Goal: Information Seeking & Learning: Learn about a topic

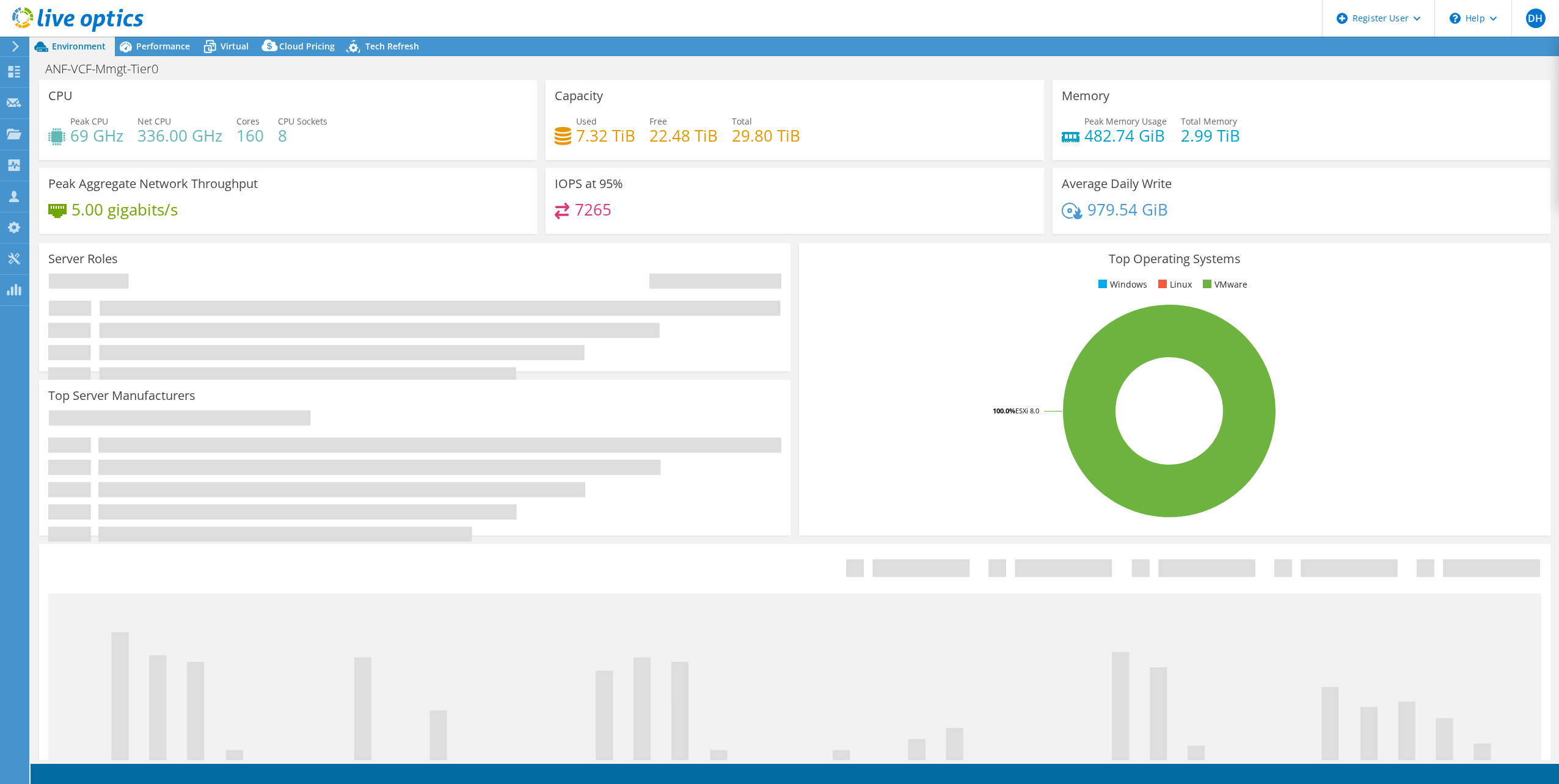
select select "USD"
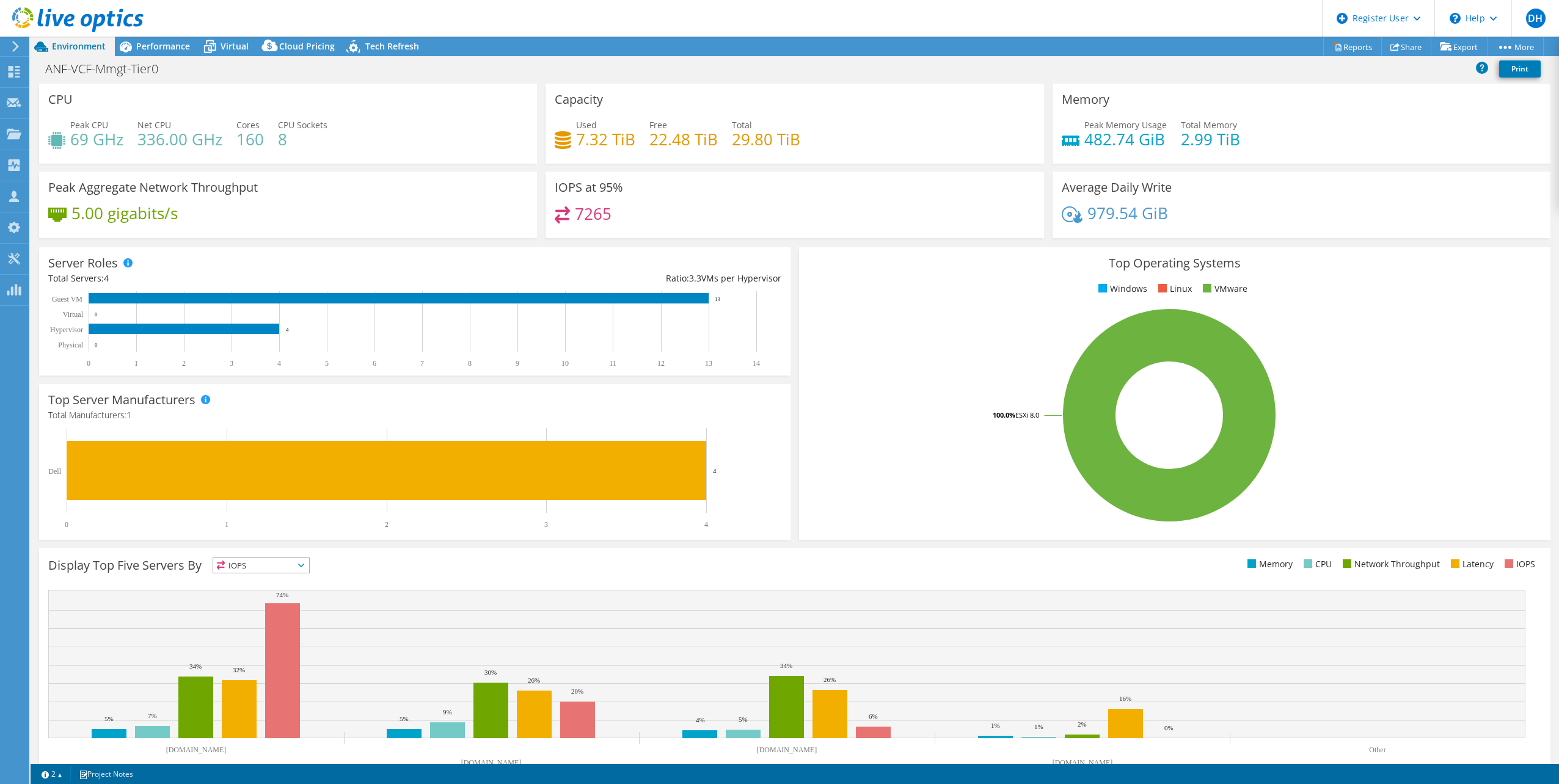
click at [85, 17] on use at bounding box center [77, 19] width 131 height 25
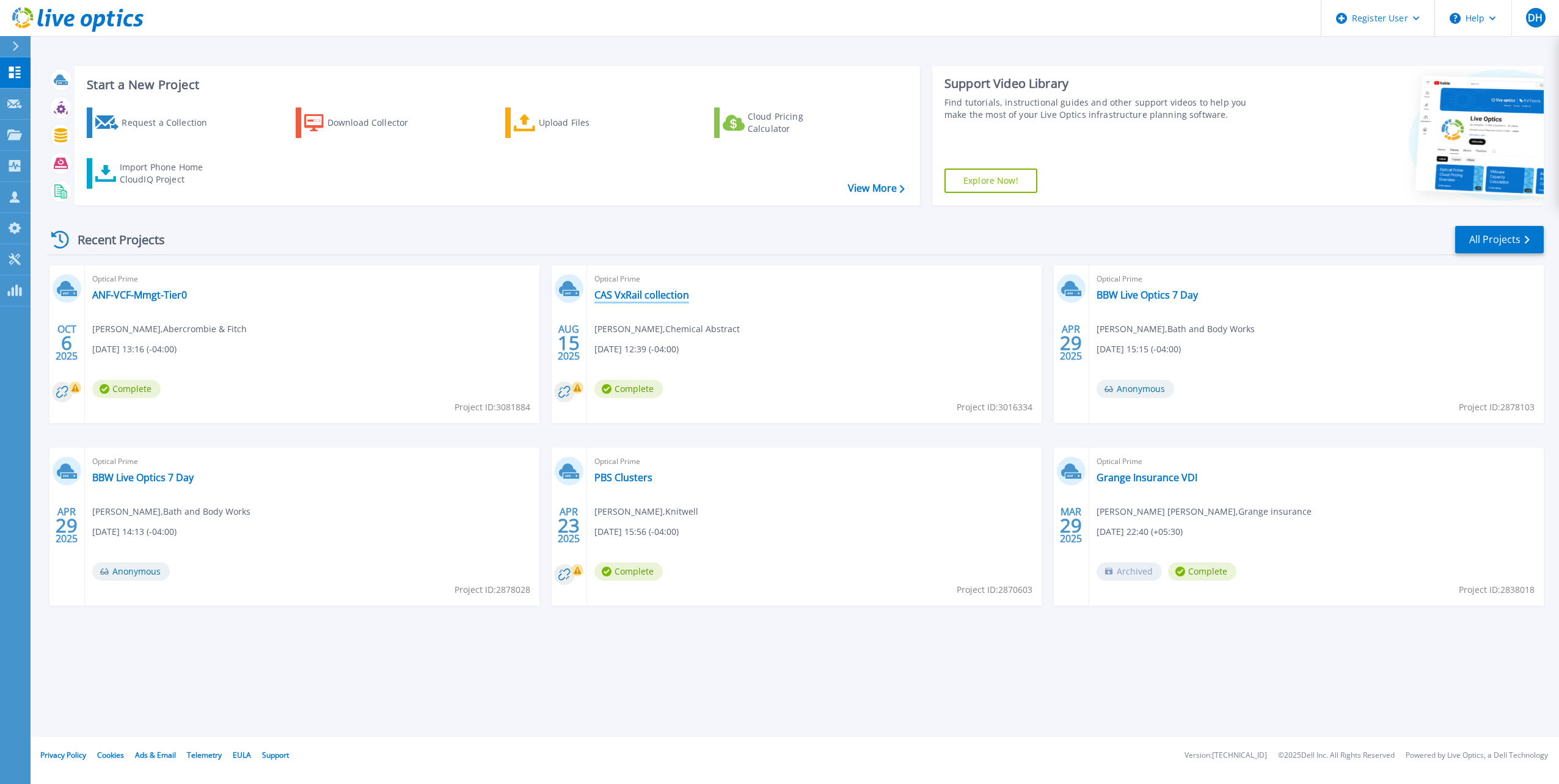
click at [656, 296] on link "CAS VxRail collection" at bounding box center [642, 295] width 94 height 12
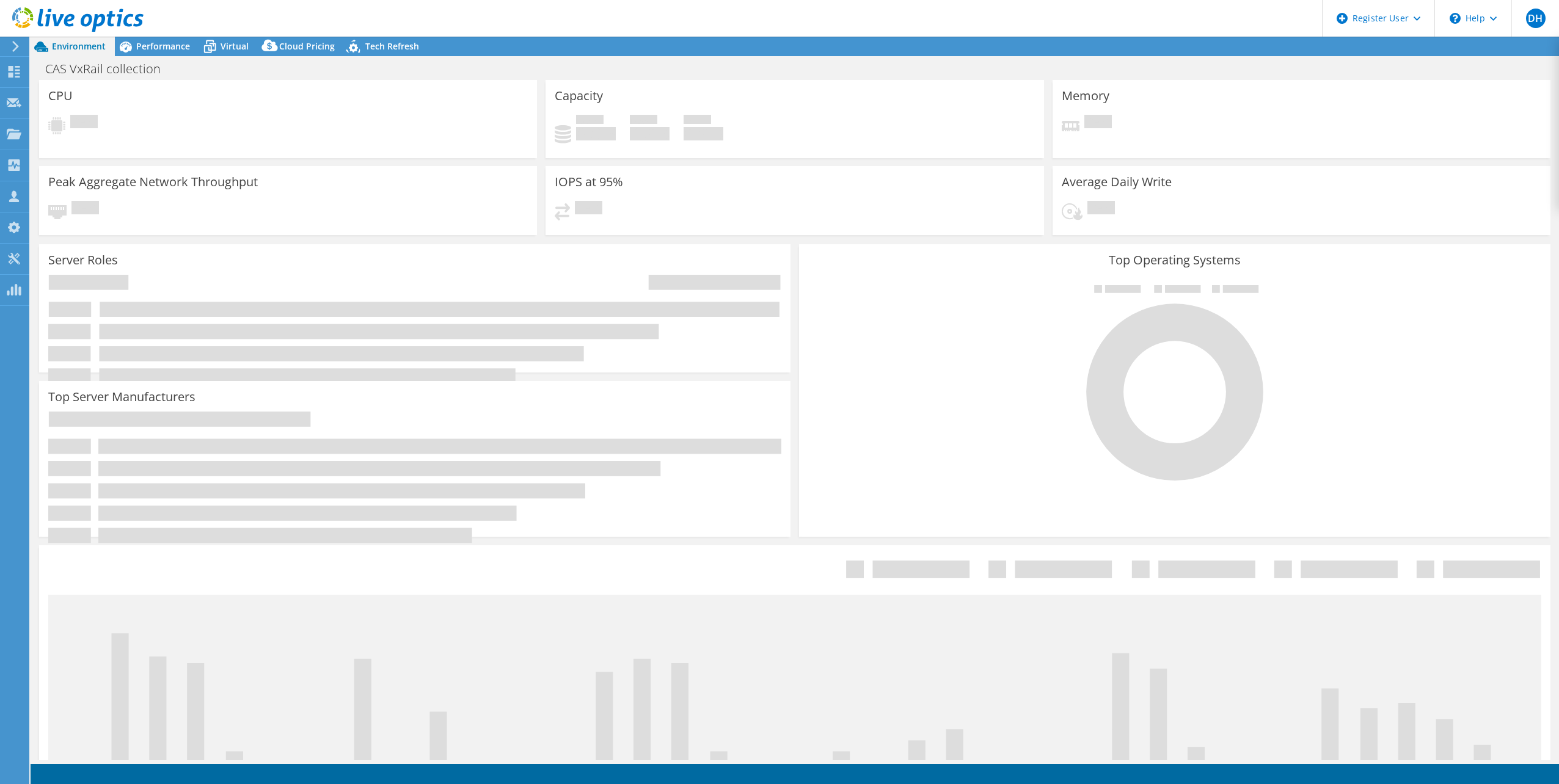
select select "USD"
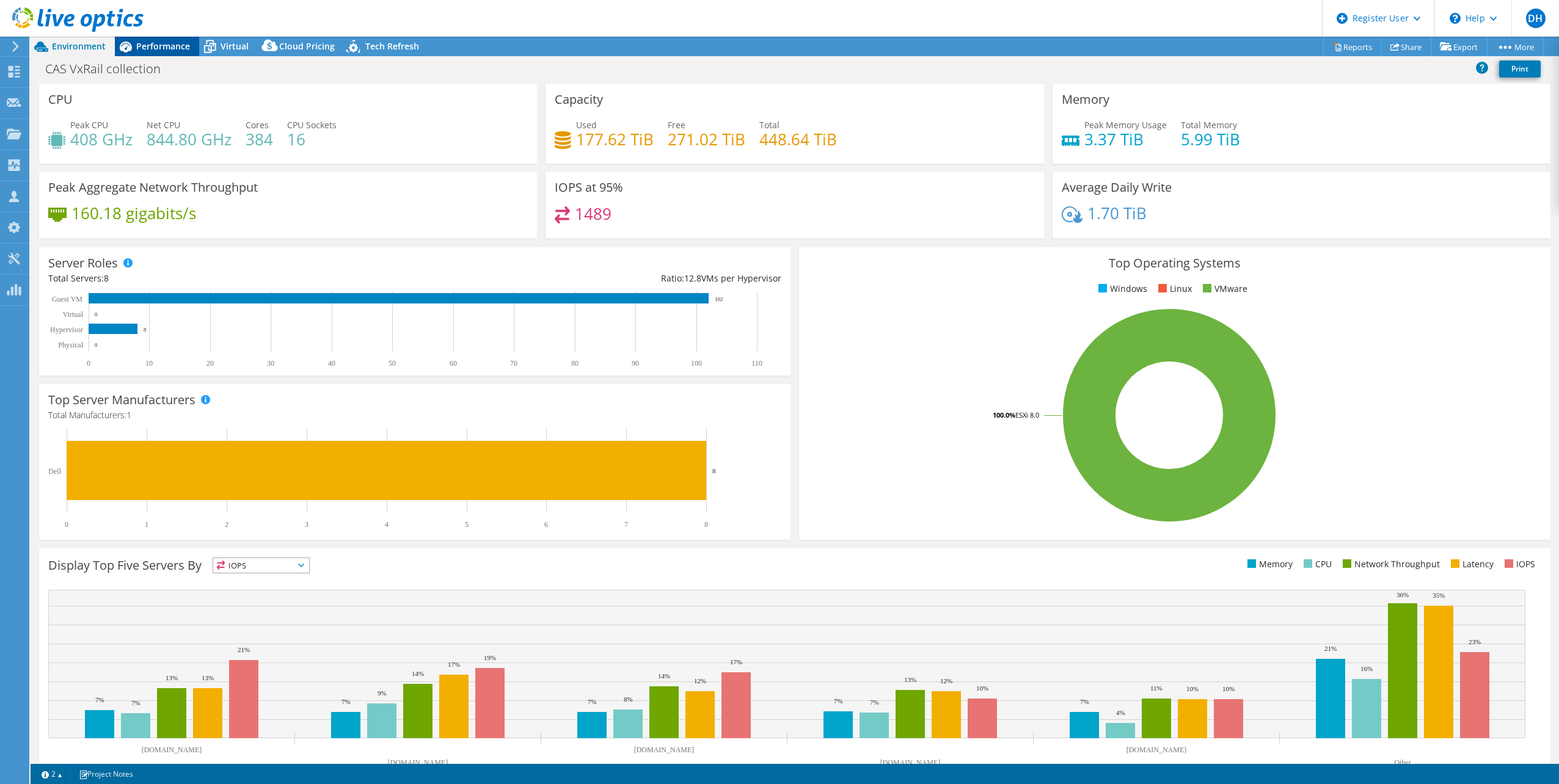
click at [164, 37] on div "Performance" at bounding box center [157, 46] width 84 height 19
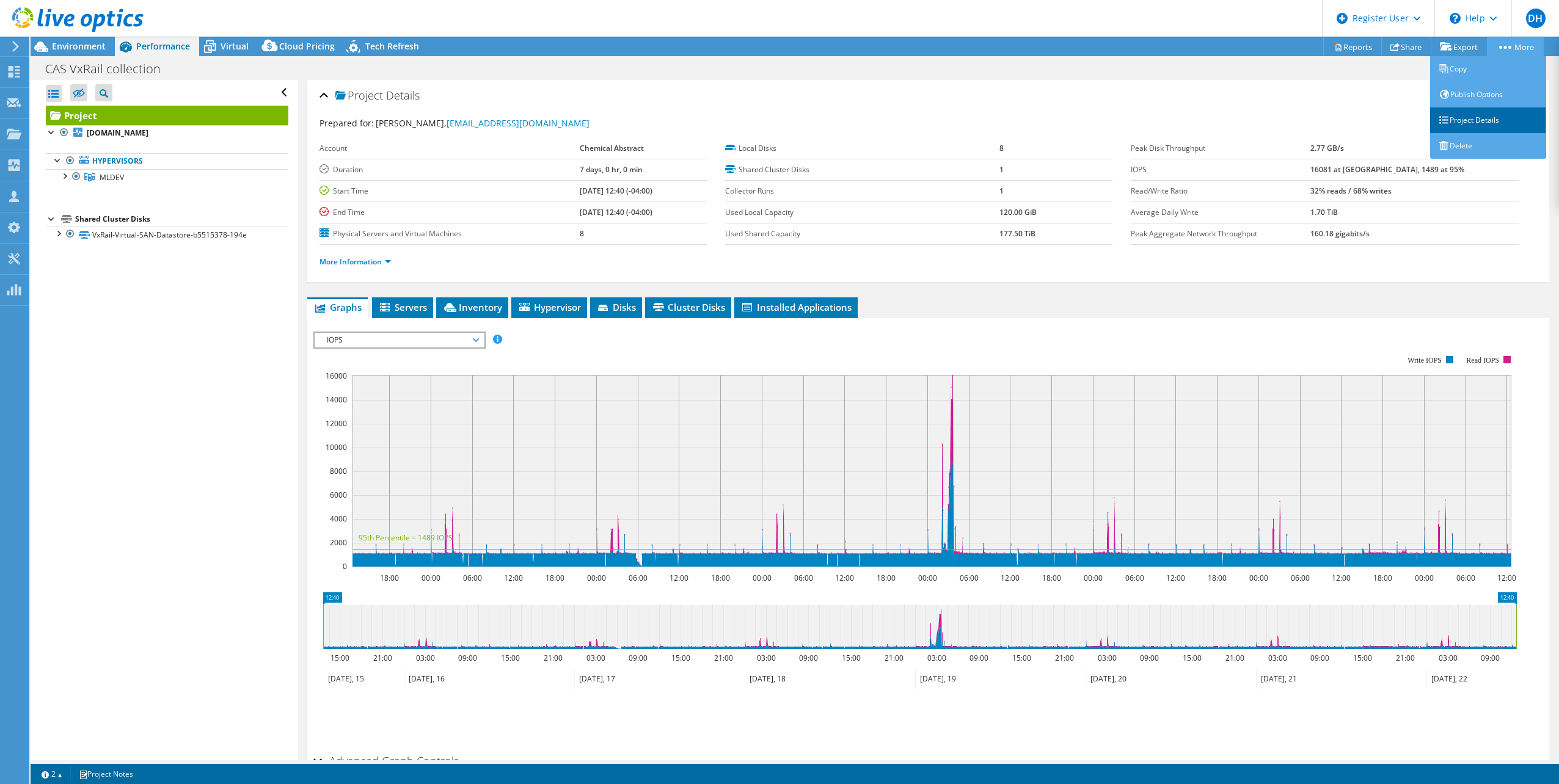
click at [1475, 117] on link "Project Details" at bounding box center [1488, 120] width 116 height 26
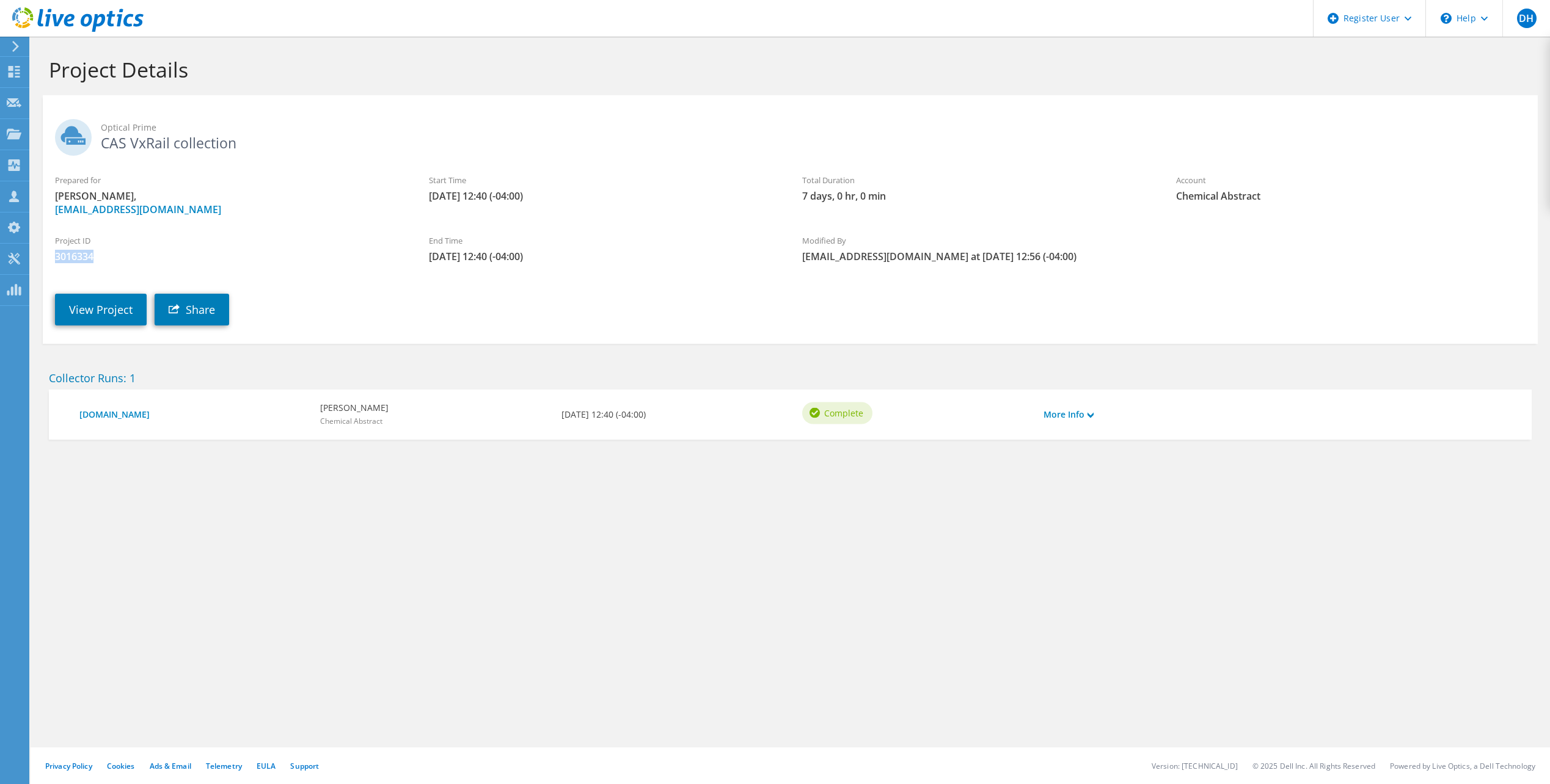
drag, startPoint x: 93, startPoint y: 254, endPoint x: 55, endPoint y: 253, distance: 38.0
click at [55, 253] on span "3016334" at bounding box center [230, 257] width 349 height 13
drag, startPoint x: 55, startPoint y: 253, endPoint x: 66, endPoint y: 259, distance: 12.5
copy span "3016334"
click at [106, 313] on link "View Project" at bounding box center [101, 310] width 92 height 32
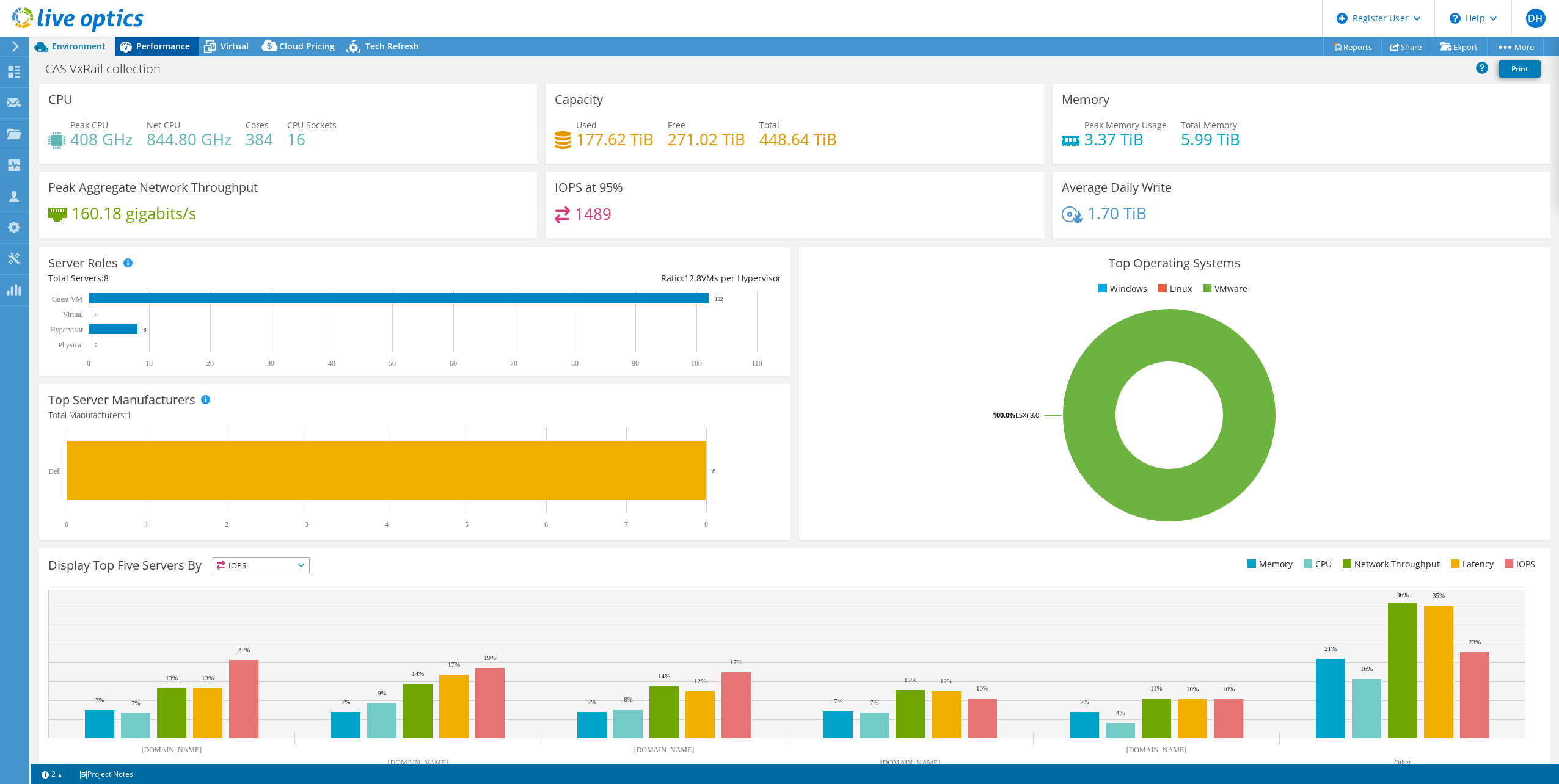
click at [154, 51] on span "Performance" at bounding box center [163, 46] width 54 height 11
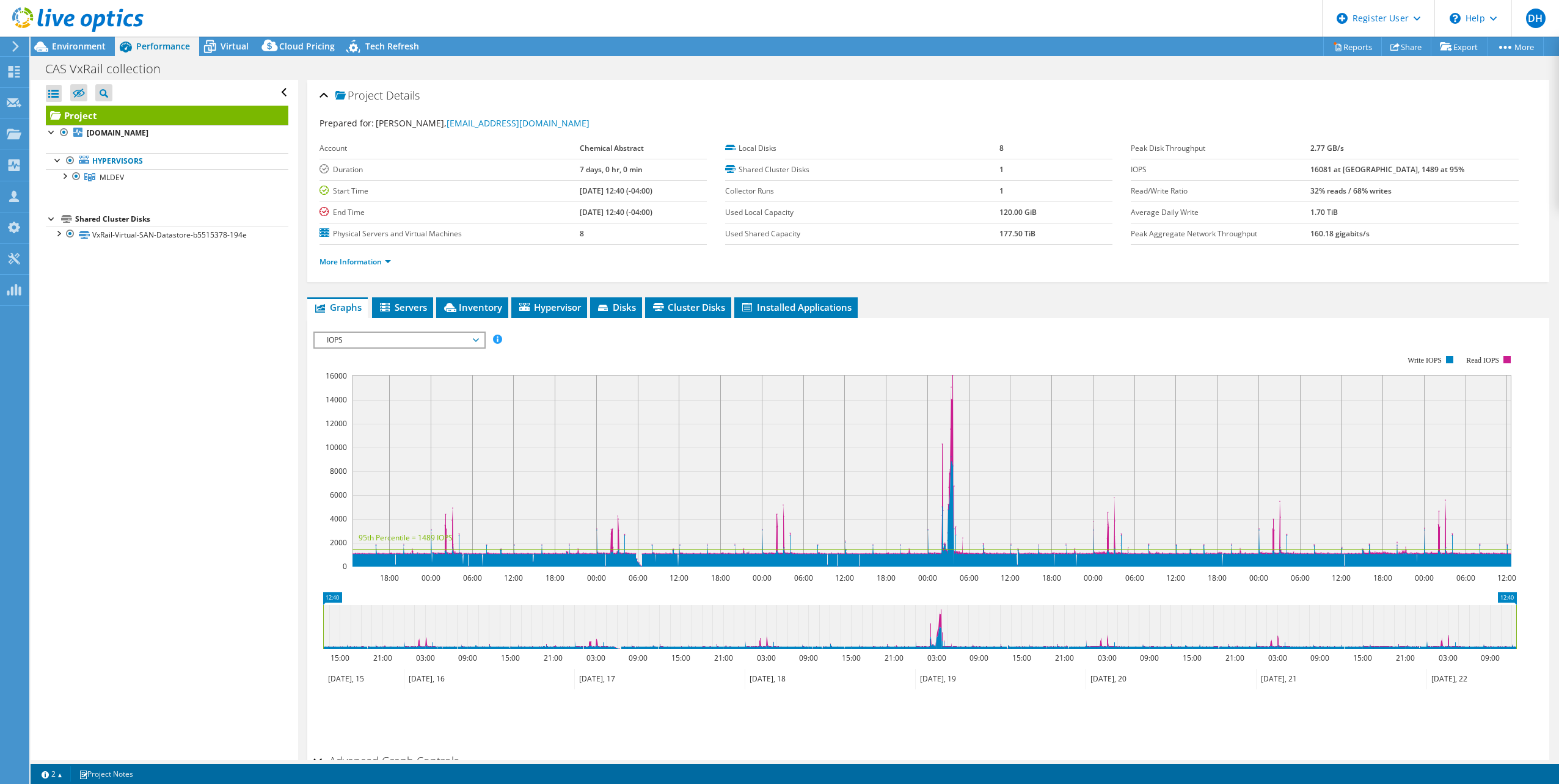
click at [482, 336] on span "IOPS" at bounding box center [399, 340] width 169 height 15
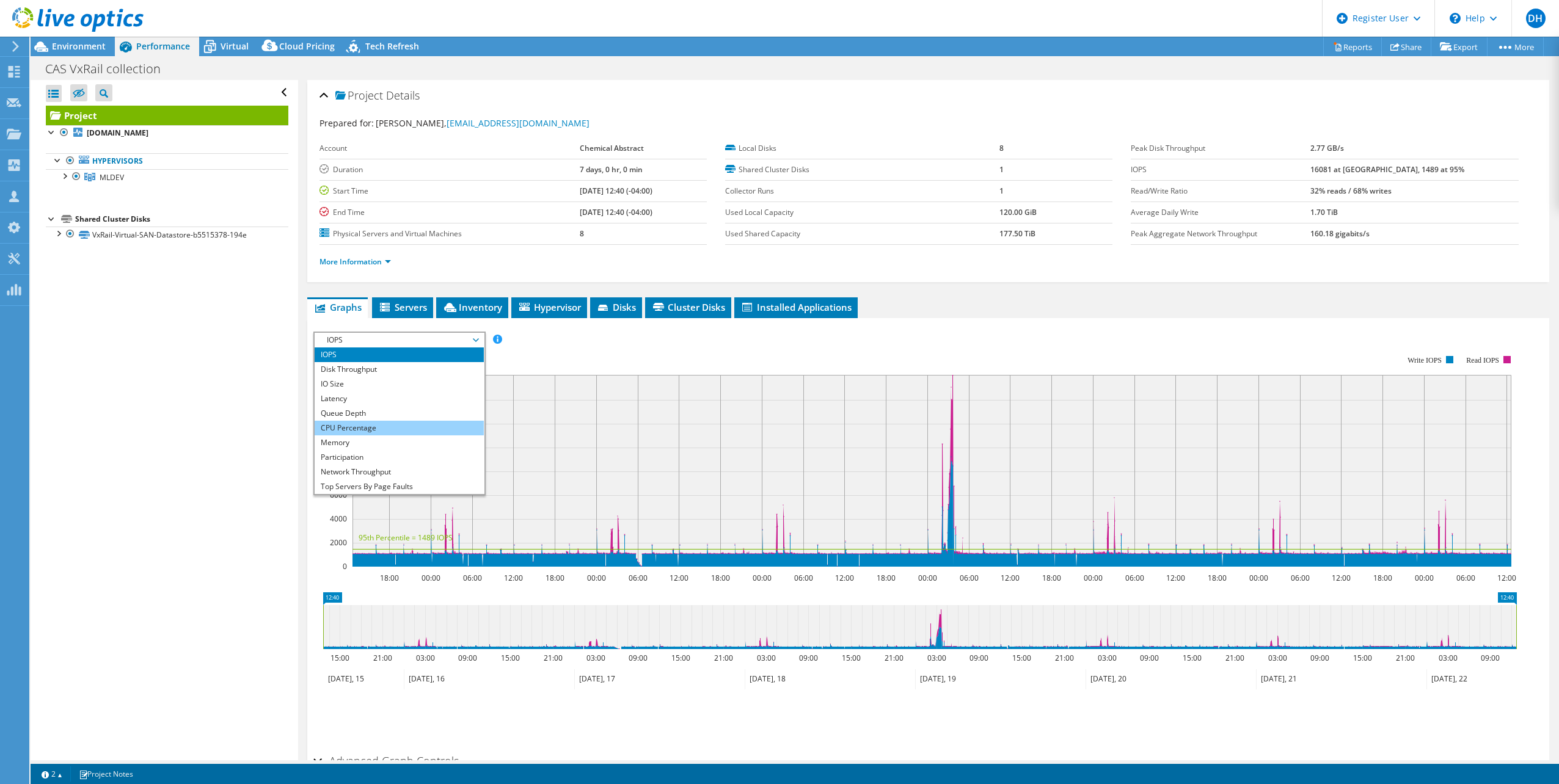
click at [352, 430] on li "CPU Percentage" at bounding box center [399, 428] width 169 height 15
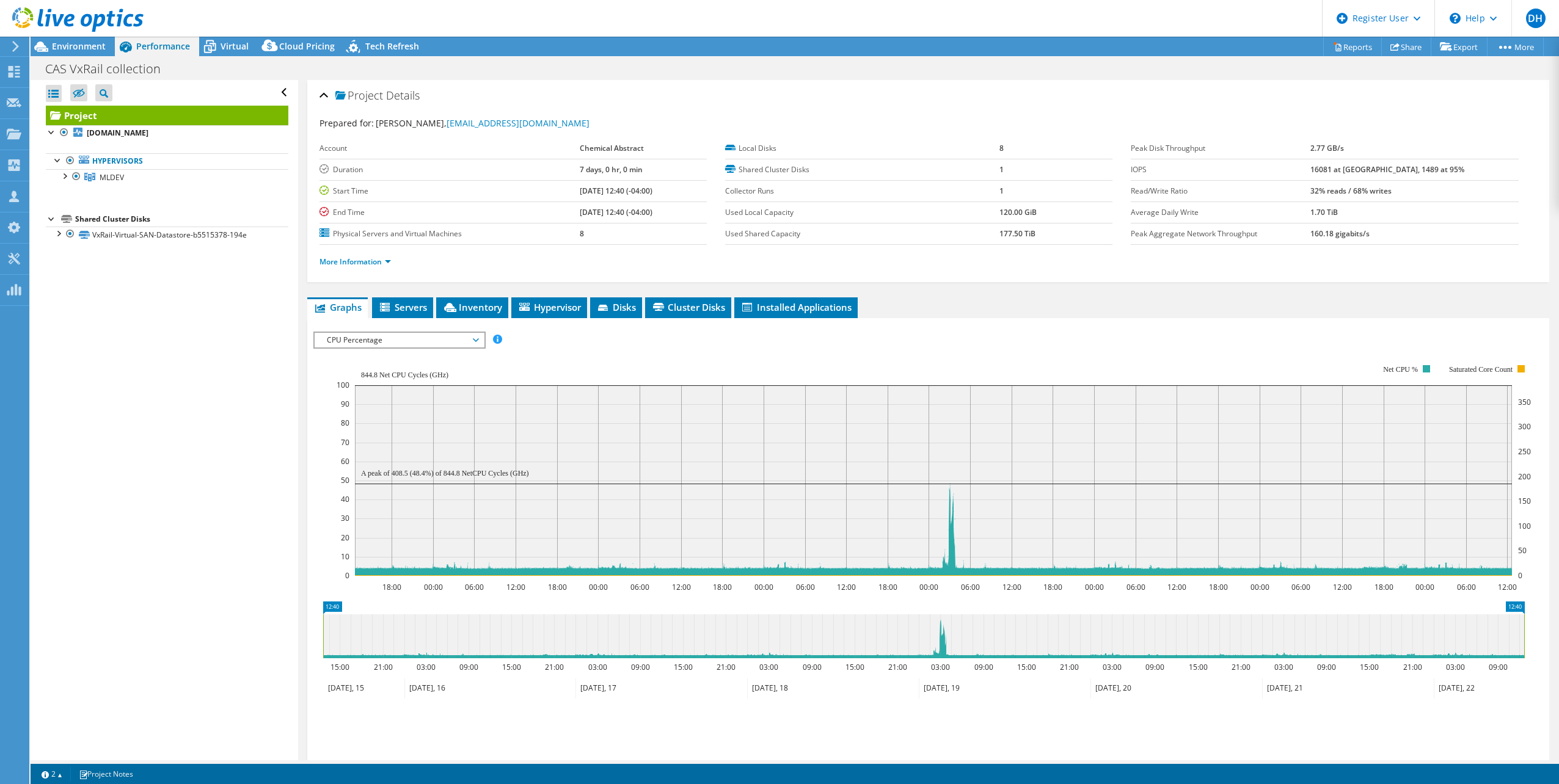
click at [378, 333] on span "CPU Percentage" at bounding box center [399, 340] width 157 height 15
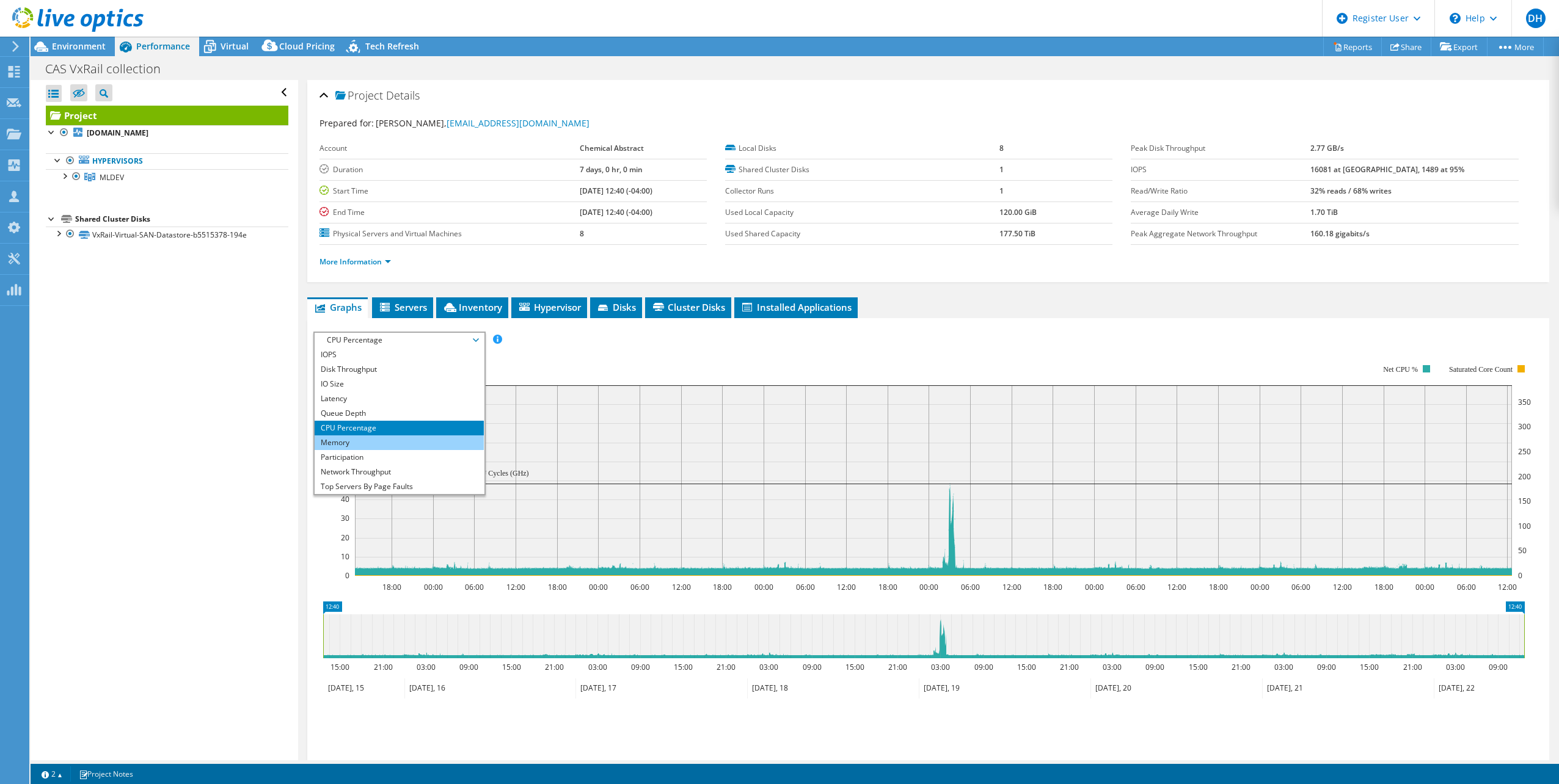
click at [322, 440] on li "Memory" at bounding box center [399, 443] width 169 height 15
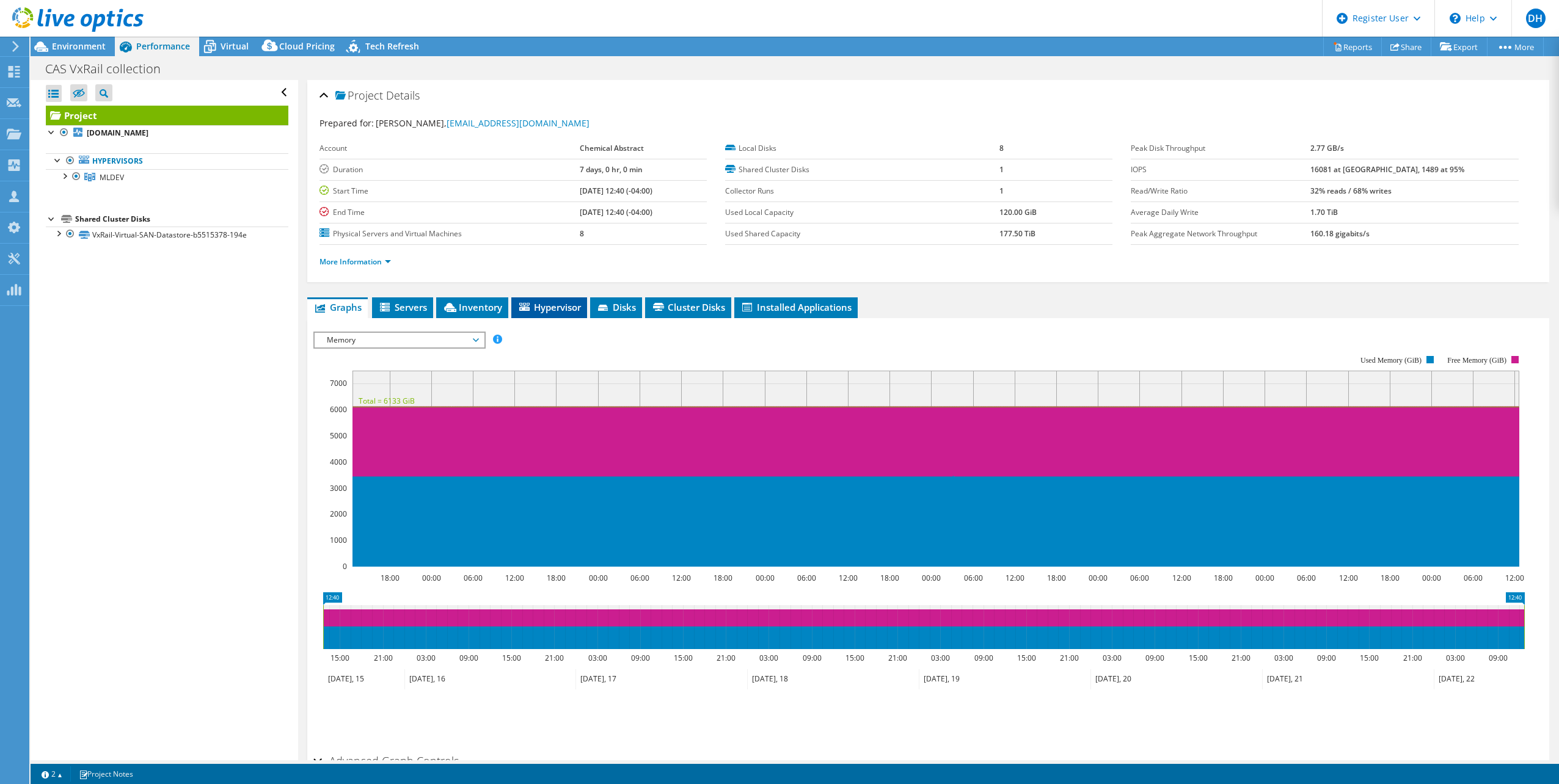
click at [553, 309] on span "Hypervisor" at bounding box center [549, 307] width 64 height 12
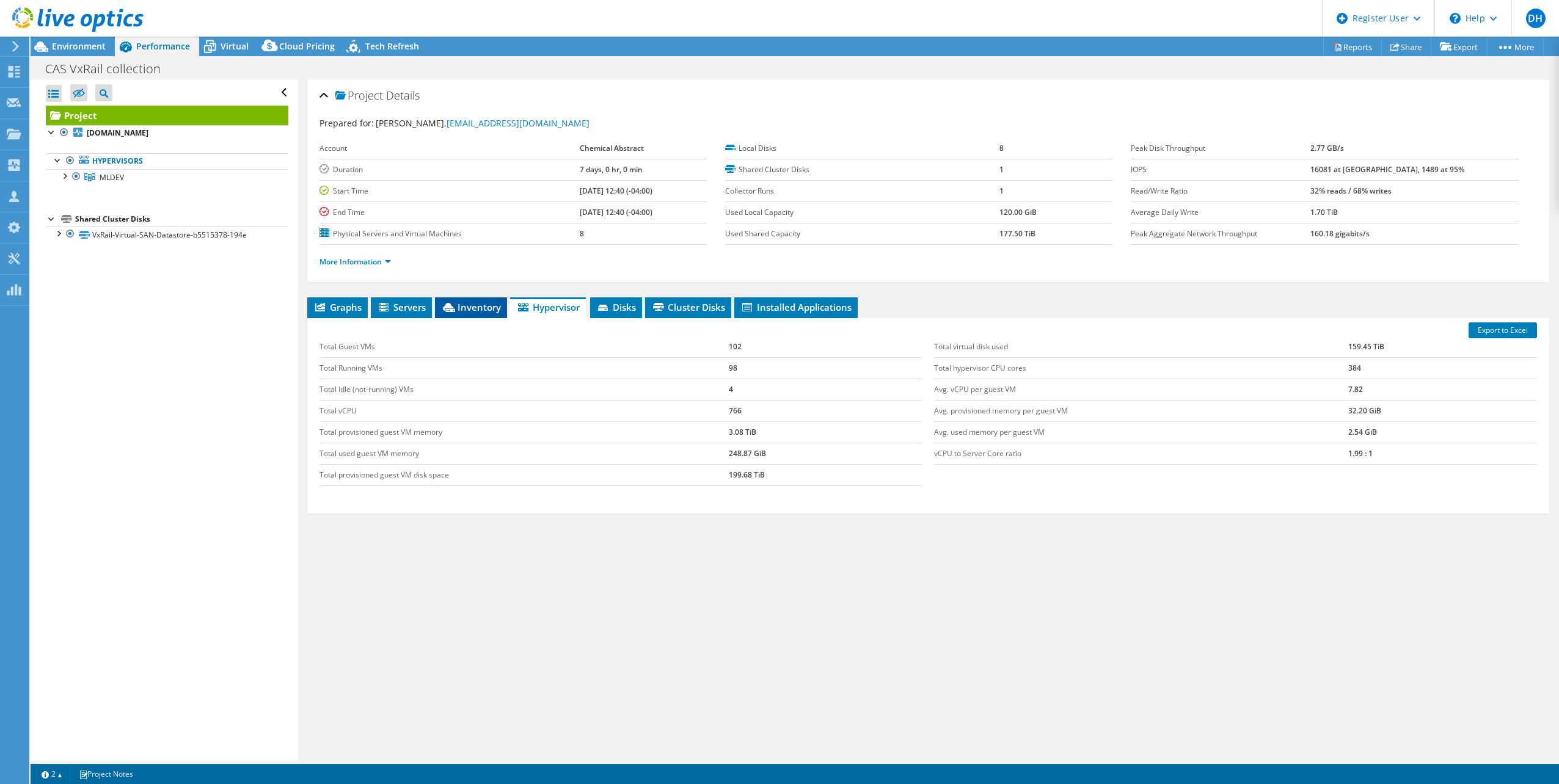
click at [474, 304] on span "Inventory" at bounding box center [471, 307] width 60 height 12
